Goal: Task Accomplishment & Management: Manage account settings

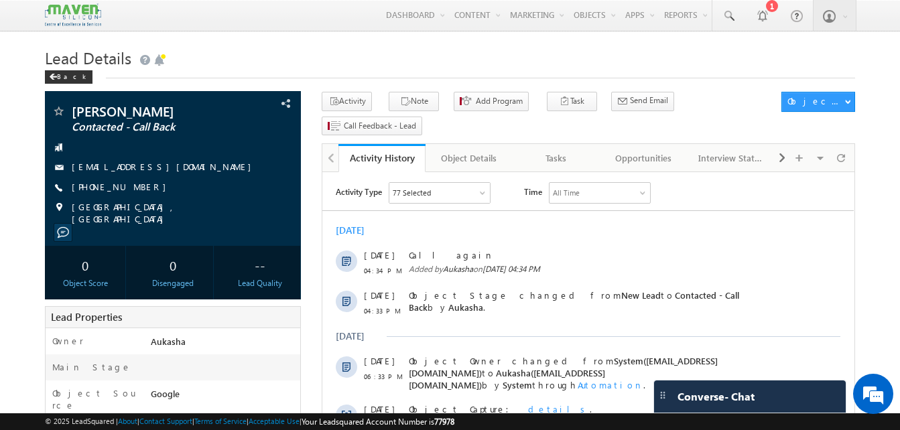
click at [721, 19] on link at bounding box center [729, 15] width 32 height 31
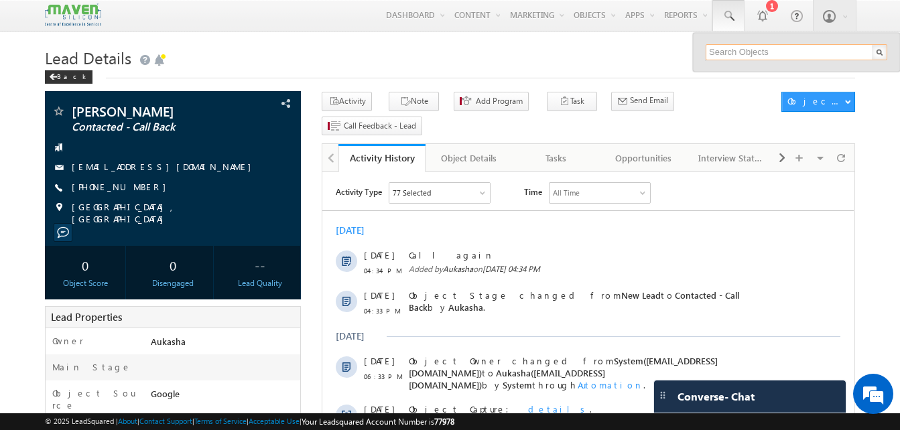
click at [737, 50] on input "text" at bounding box center [797, 52] width 182 height 16
paste input "7058489588"
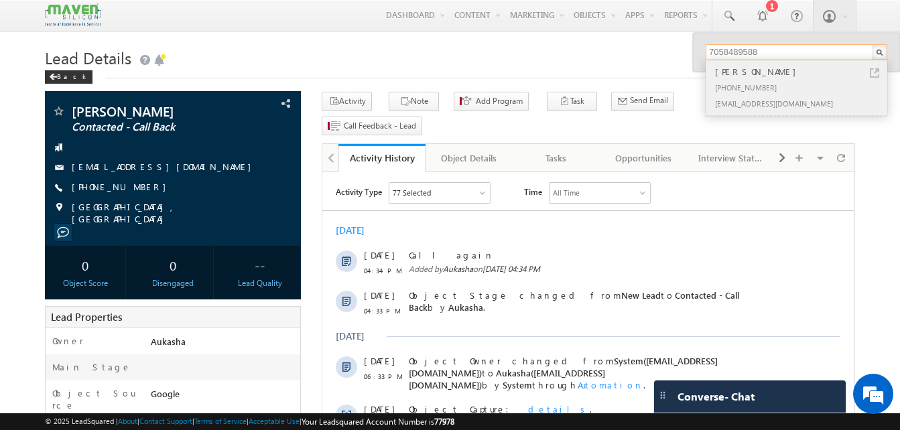
type input "7058489588"
click at [876, 74] on link at bounding box center [874, 72] width 9 height 9
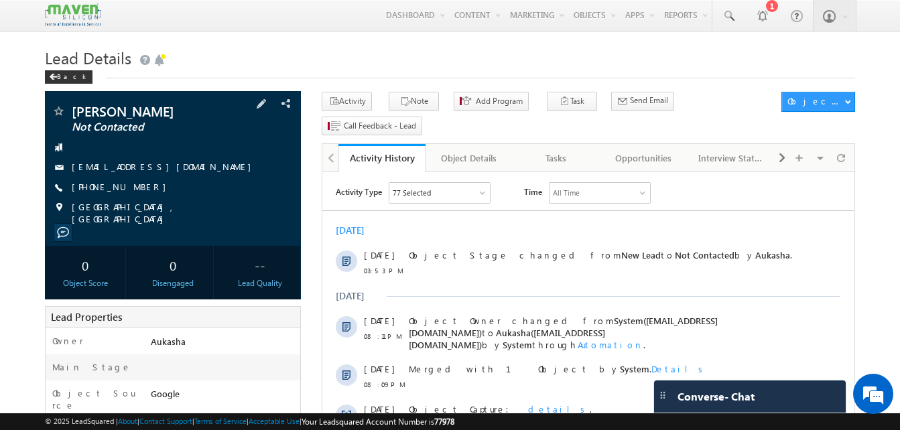
drag, startPoint x: 194, startPoint y: 169, endPoint x: 181, endPoint y: 170, distance: 12.8
click at [181, 170] on div "[EMAIL_ADDRESS][DOMAIN_NAME]" at bounding box center [173, 167] width 243 height 13
drag, startPoint x: 194, startPoint y: 170, endPoint x: 179, endPoint y: 168, distance: 14.8
click at [179, 168] on div "[EMAIL_ADDRESS][DOMAIN_NAME]" at bounding box center [173, 167] width 243 height 13
copy div "[EMAIL_ADDRESS][DOMAIN_NAME]"
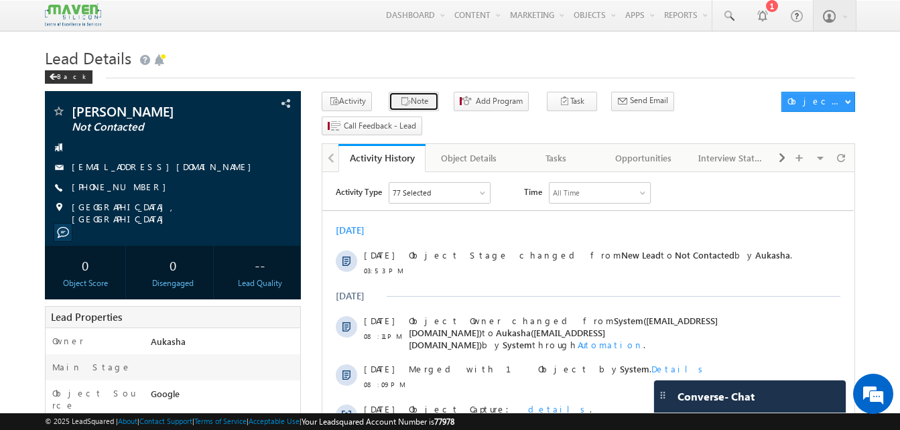
click at [425, 101] on button "Note" at bounding box center [414, 101] width 50 height 19
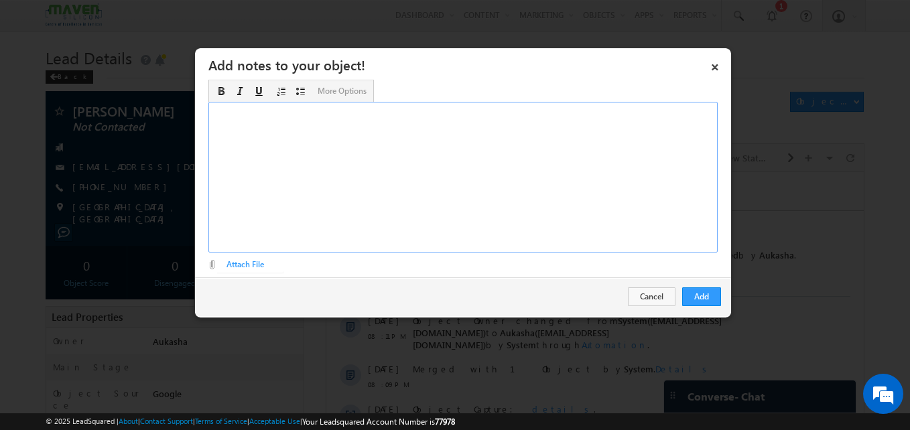
click at [397, 170] on div "Rich Text Editor, Description-inline-editor-div" at bounding box center [462, 177] width 509 height 151
copy div "B. tech ece 3rd year/IIT R ASIC"
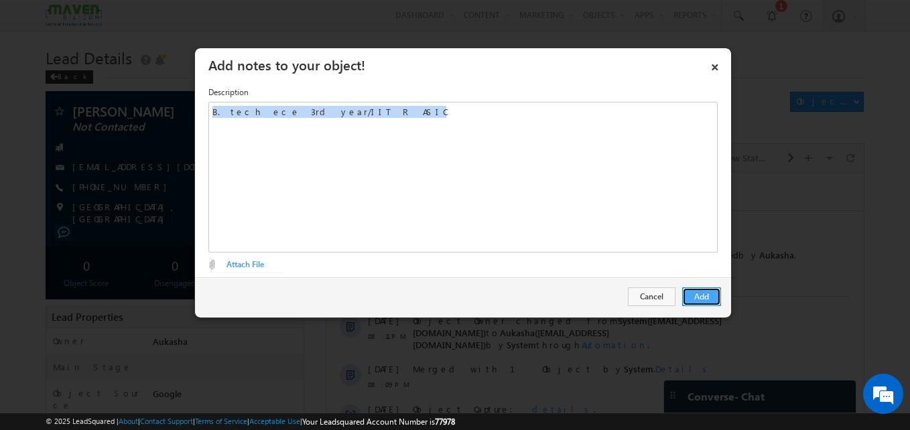
click at [695, 296] on button "Add" at bounding box center [701, 297] width 39 height 19
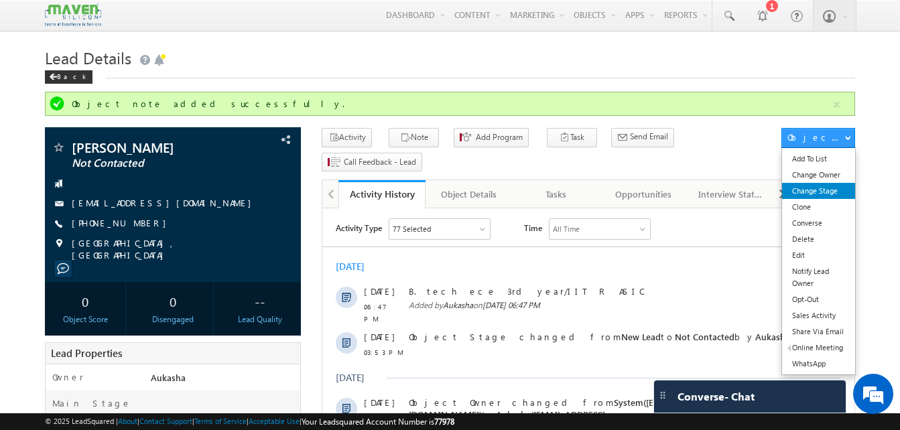
click at [828, 190] on link "Change Stage" at bounding box center [818, 191] width 73 height 16
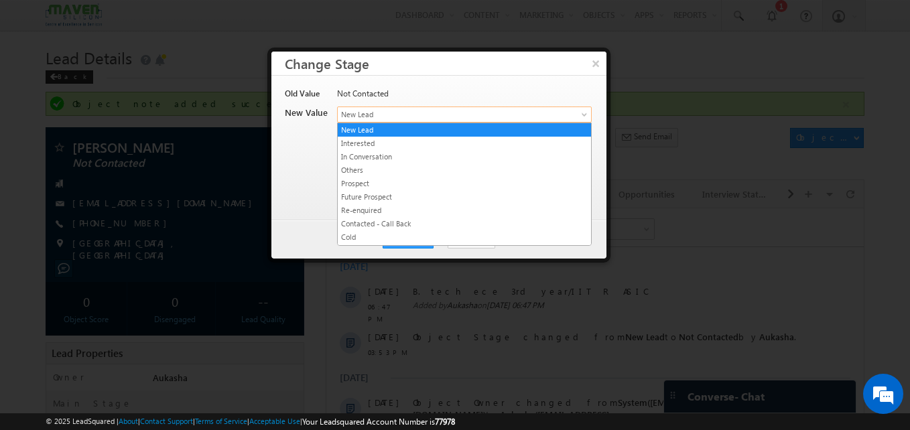
click at [516, 116] on span "New Lead" at bounding box center [442, 115] width 209 height 12
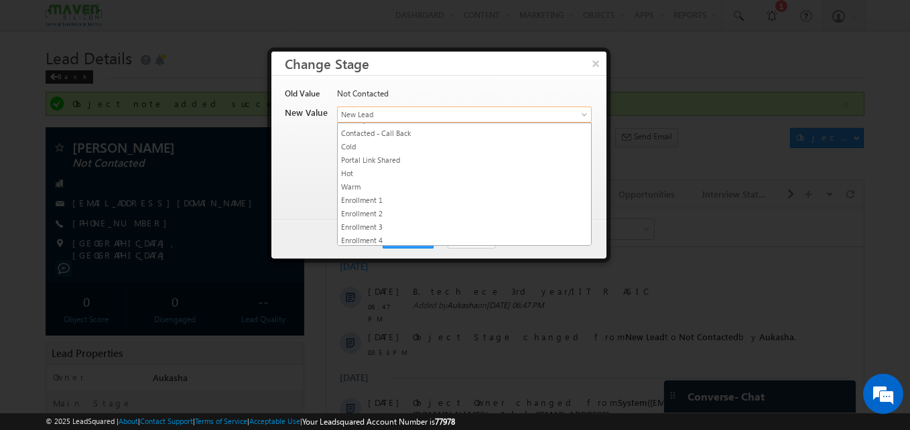
scroll to position [91, 0]
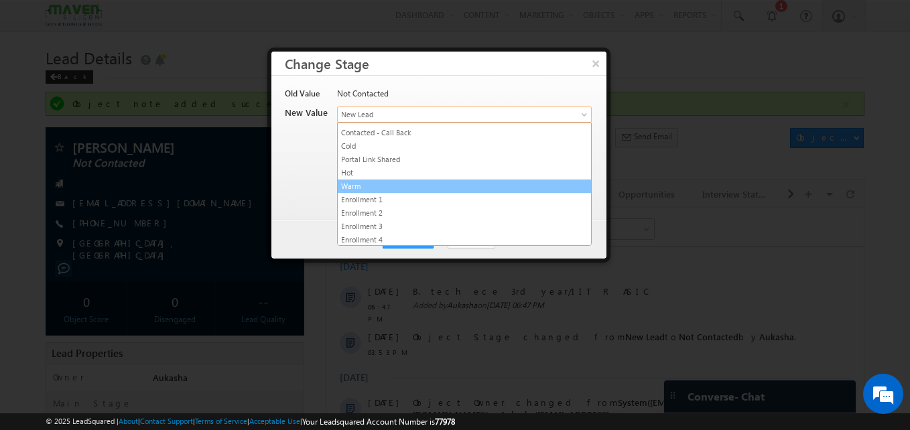
click at [373, 180] on link "Warm" at bounding box center [464, 186] width 253 height 12
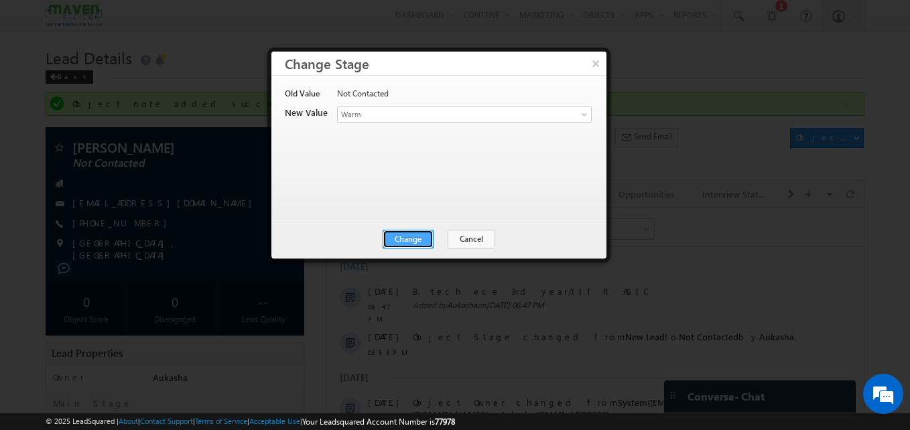
click at [414, 236] on button "Change" at bounding box center [408, 239] width 51 height 19
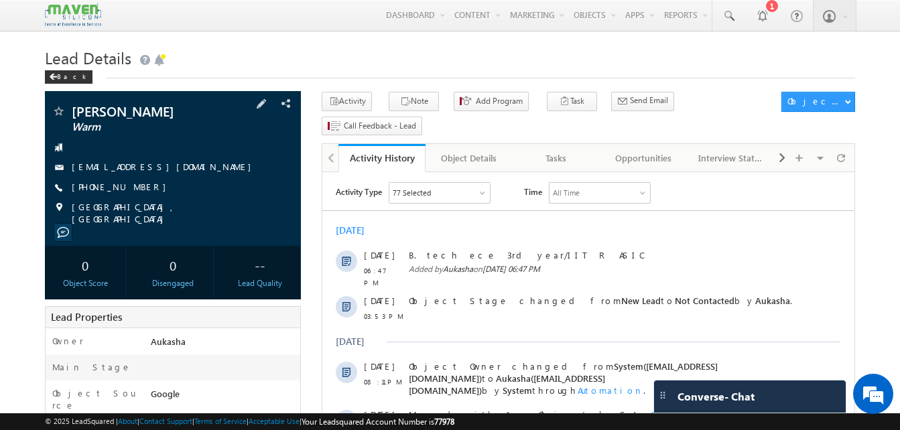
drag, startPoint x: 181, startPoint y: 109, endPoint x: 72, endPoint y: 107, distance: 108.6
click at [72, 107] on span "[PERSON_NAME]" at bounding box center [151, 111] width 158 height 13
copy span "[PERSON_NAME]"
click at [414, 54] on h1 "Lead Details" at bounding box center [450, 57] width 810 height 26
drag, startPoint x: 149, startPoint y: 189, endPoint x: 135, endPoint y: 188, distance: 13.5
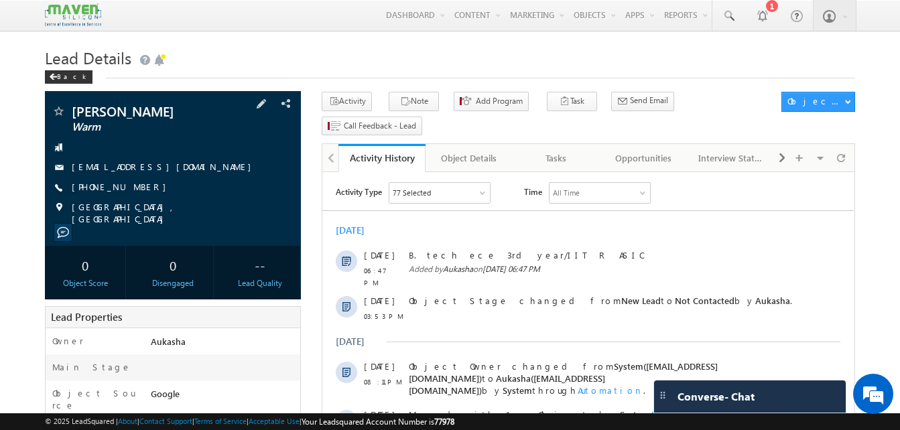
click at [135, 188] on div "[PHONE_NUMBER]" at bounding box center [173, 187] width 243 height 13
copy div "[PHONE_NUMBER]"
drag, startPoint x: 184, startPoint y: 112, endPoint x: 75, endPoint y: 111, distance: 109.3
click at [75, 111] on span "[PERSON_NAME]" at bounding box center [151, 111] width 158 height 13
copy span "[PERSON_NAME]"
